Goal: Check status

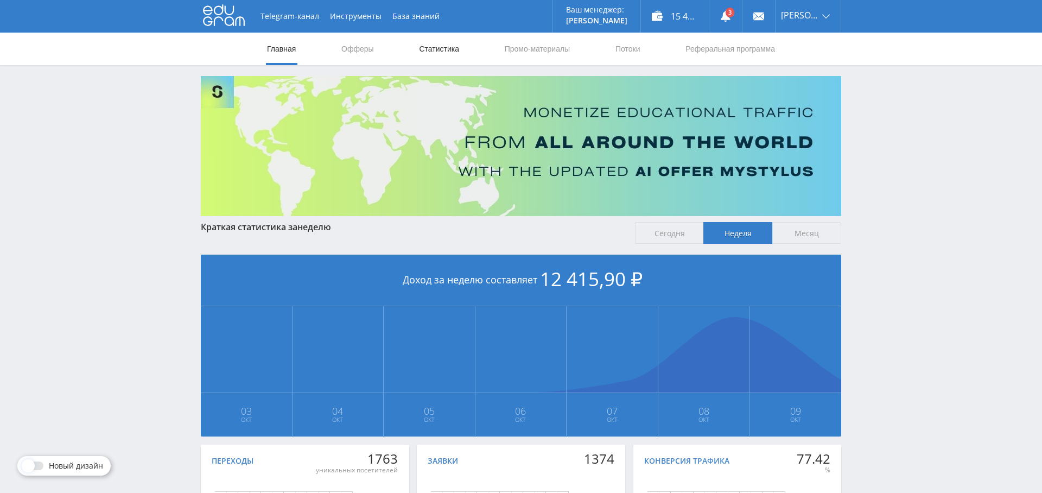
click at [448, 45] on link "Статистика" at bounding box center [439, 49] width 42 height 33
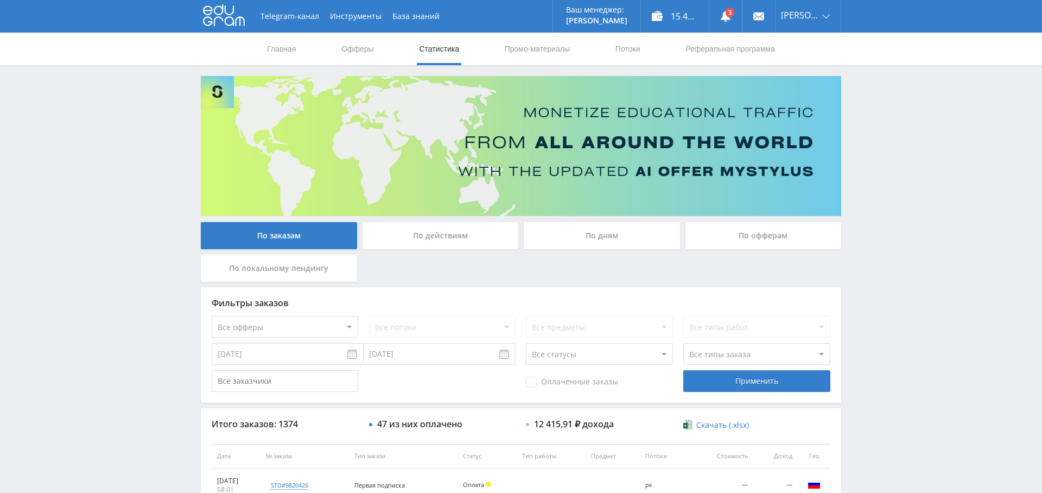
click at [588, 240] on div "По дням" at bounding box center [602, 235] width 156 height 27
click at [0, 0] on input "По дням" at bounding box center [0, 0] width 0 height 0
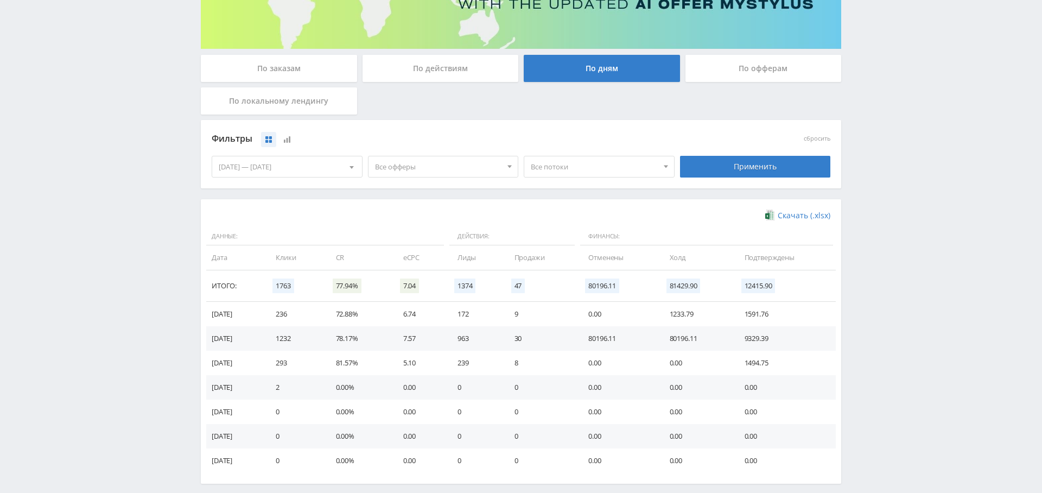
scroll to position [148, 0]
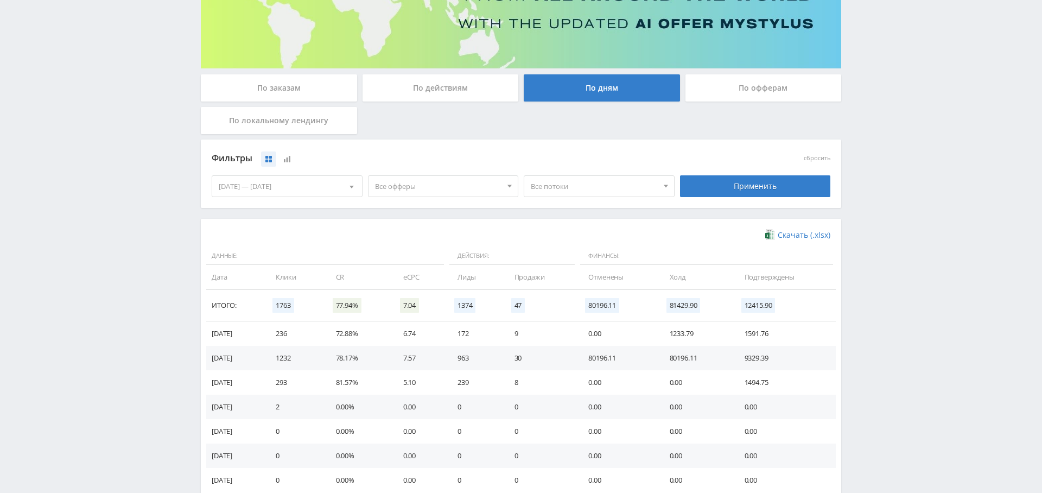
click at [313, 86] on div "По заказам" at bounding box center [279, 87] width 156 height 27
click at [0, 0] on input "По заказам" at bounding box center [0, 0] width 0 height 0
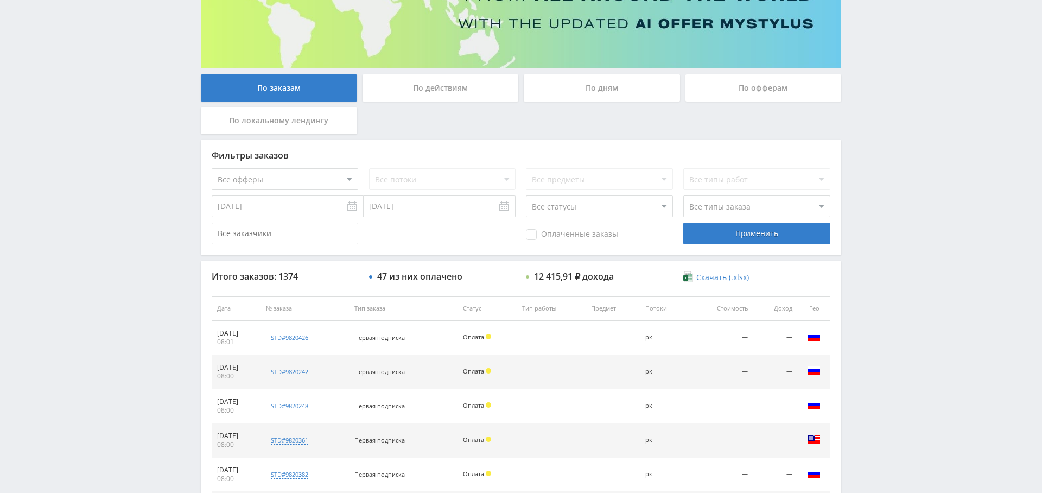
click at [308, 181] on select "Все офферы MyStylus MyStylus - Revshare Кэмп Studybay Автор24 Studybay [GEOGRAP…" at bounding box center [285, 179] width 146 height 22
select select "339"
click at [768, 237] on div "Применить" at bounding box center [756, 233] width 146 height 22
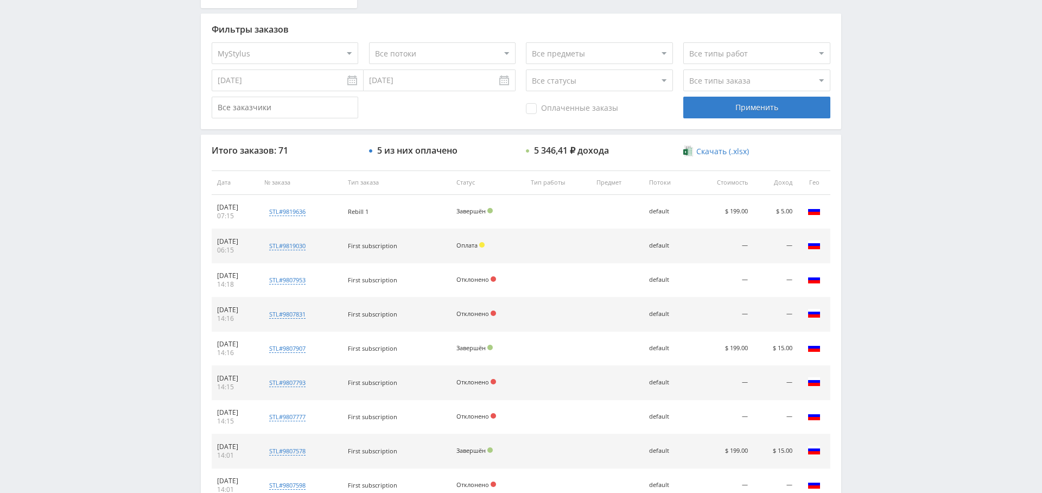
scroll to position [0, 0]
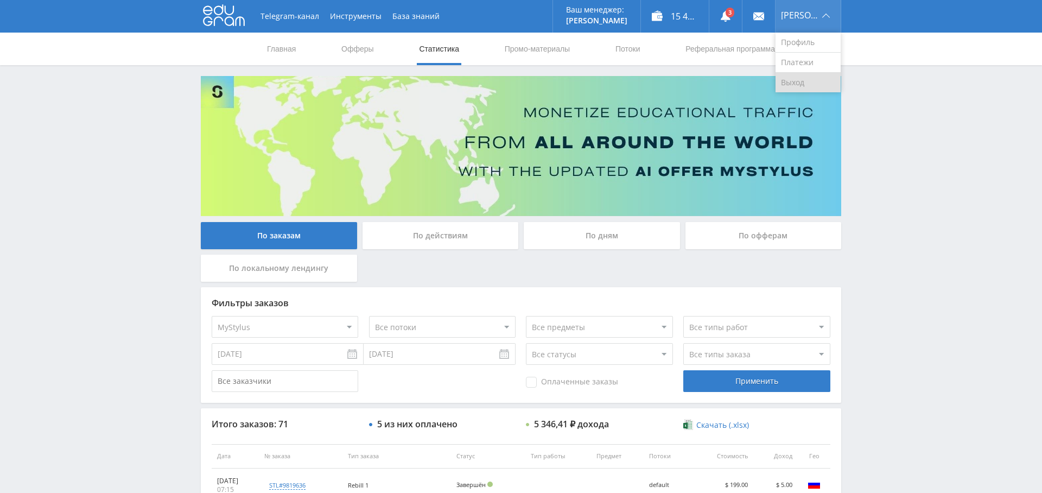
click at [808, 81] on link "Выход" at bounding box center [807, 83] width 65 height 20
